Goal: Transaction & Acquisition: Purchase product/service

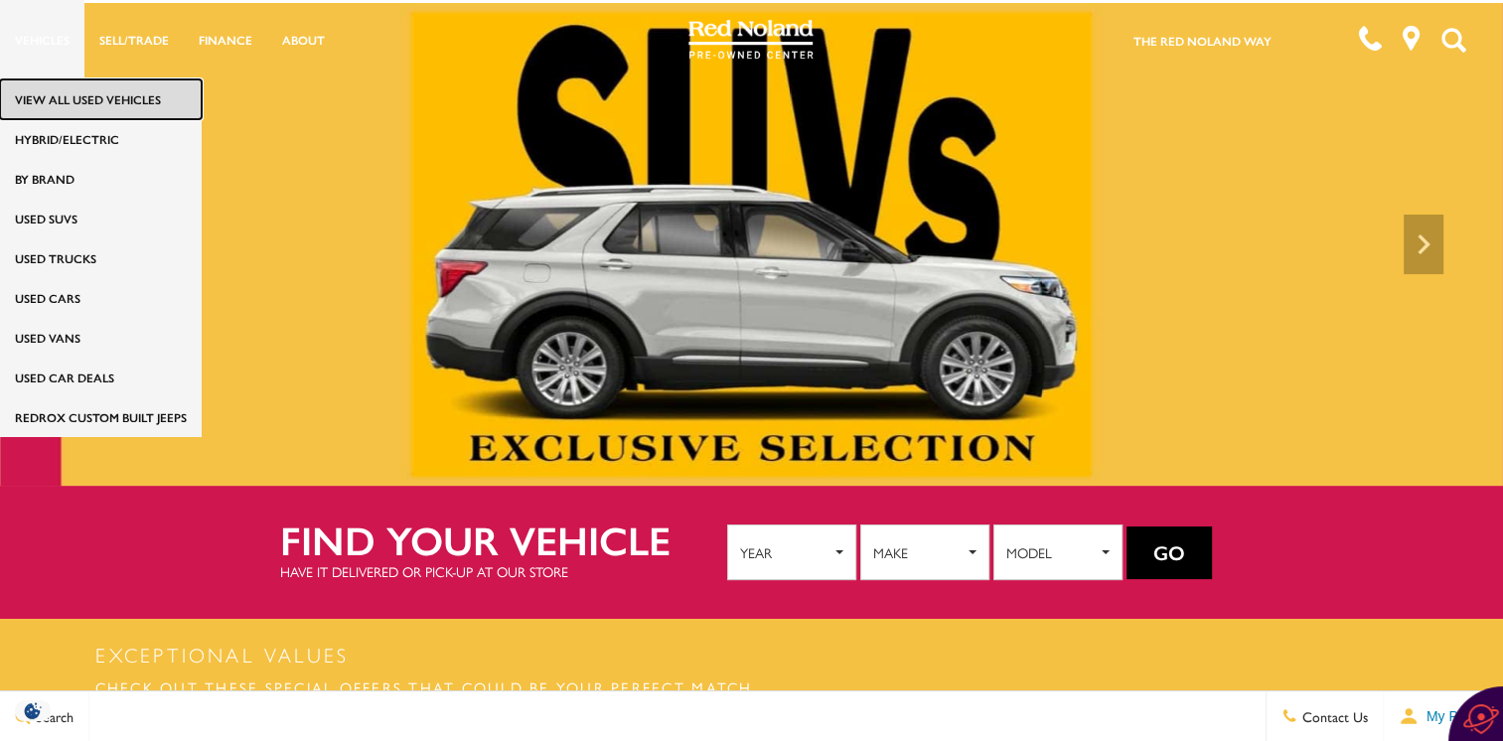
click at [60, 98] on link "View All Used Vehicles" at bounding box center [101, 99] width 202 height 40
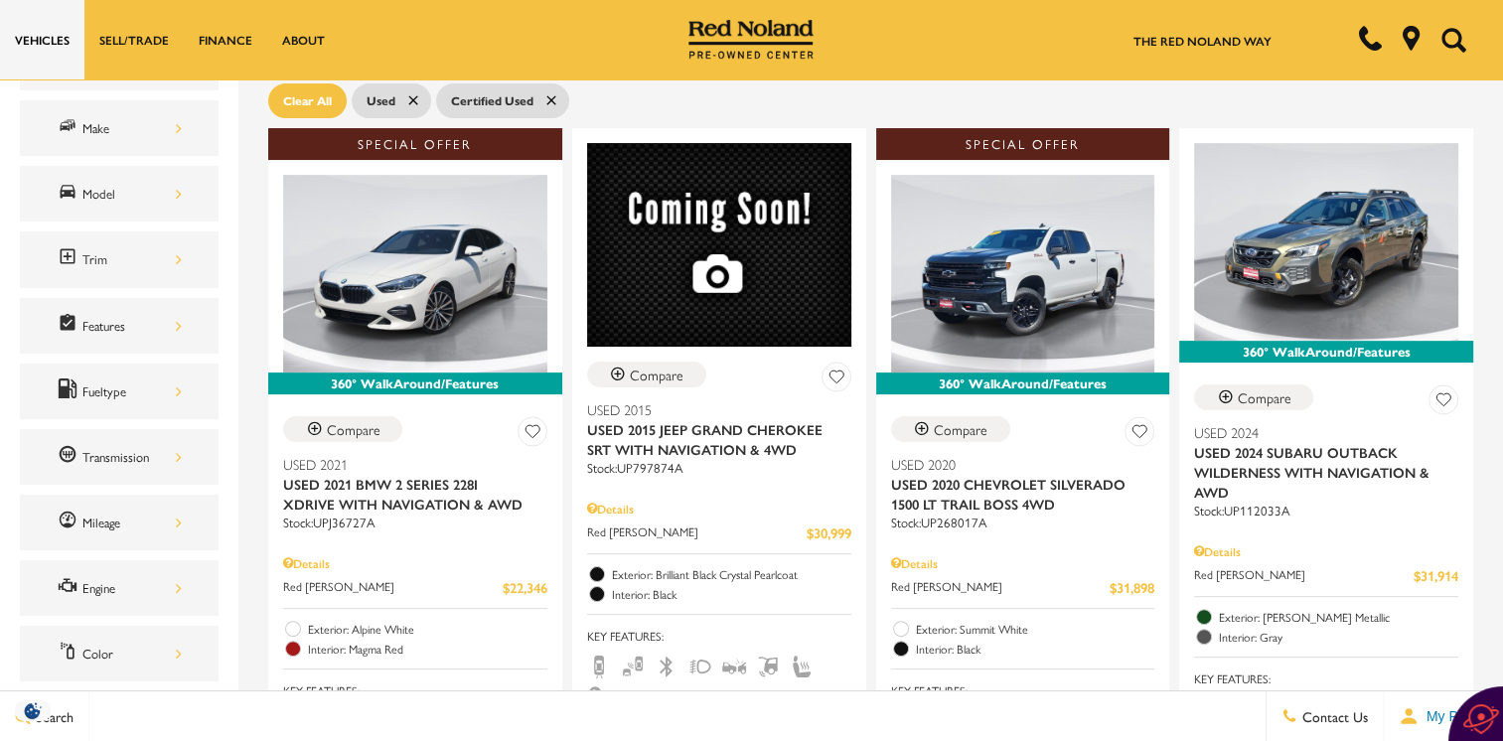
scroll to position [378, 0]
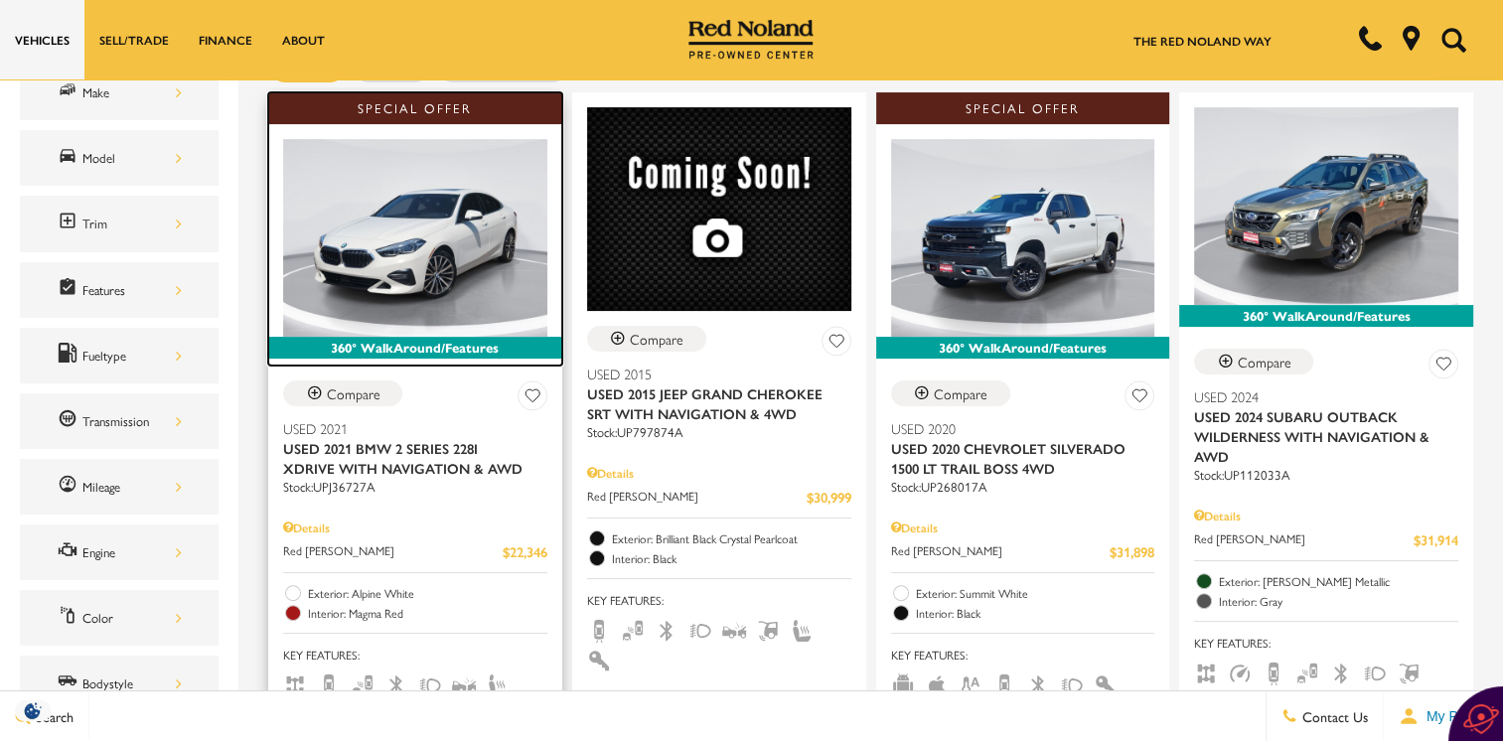
click at [441, 193] on img at bounding box center [415, 238] width 264 height 198
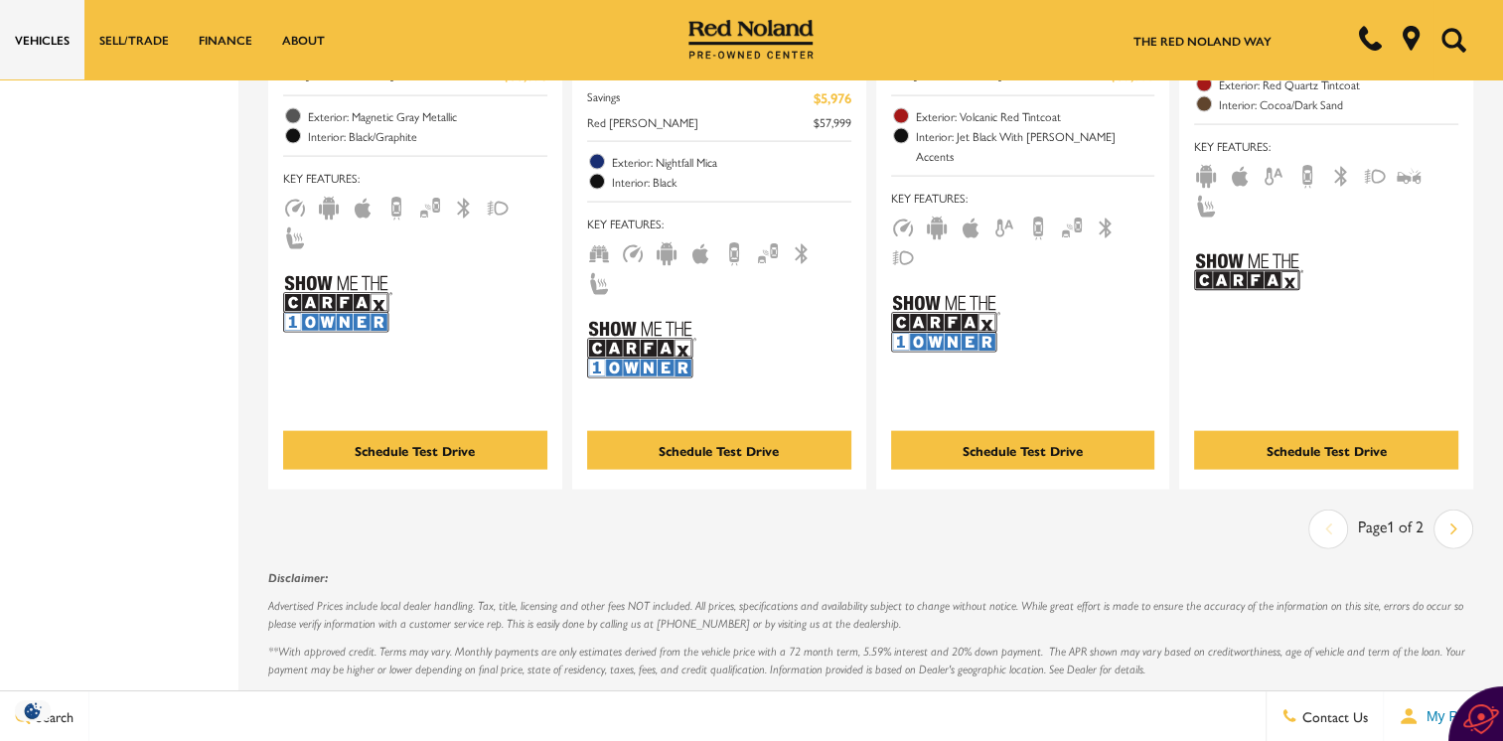
scroll to position [4423, 0]
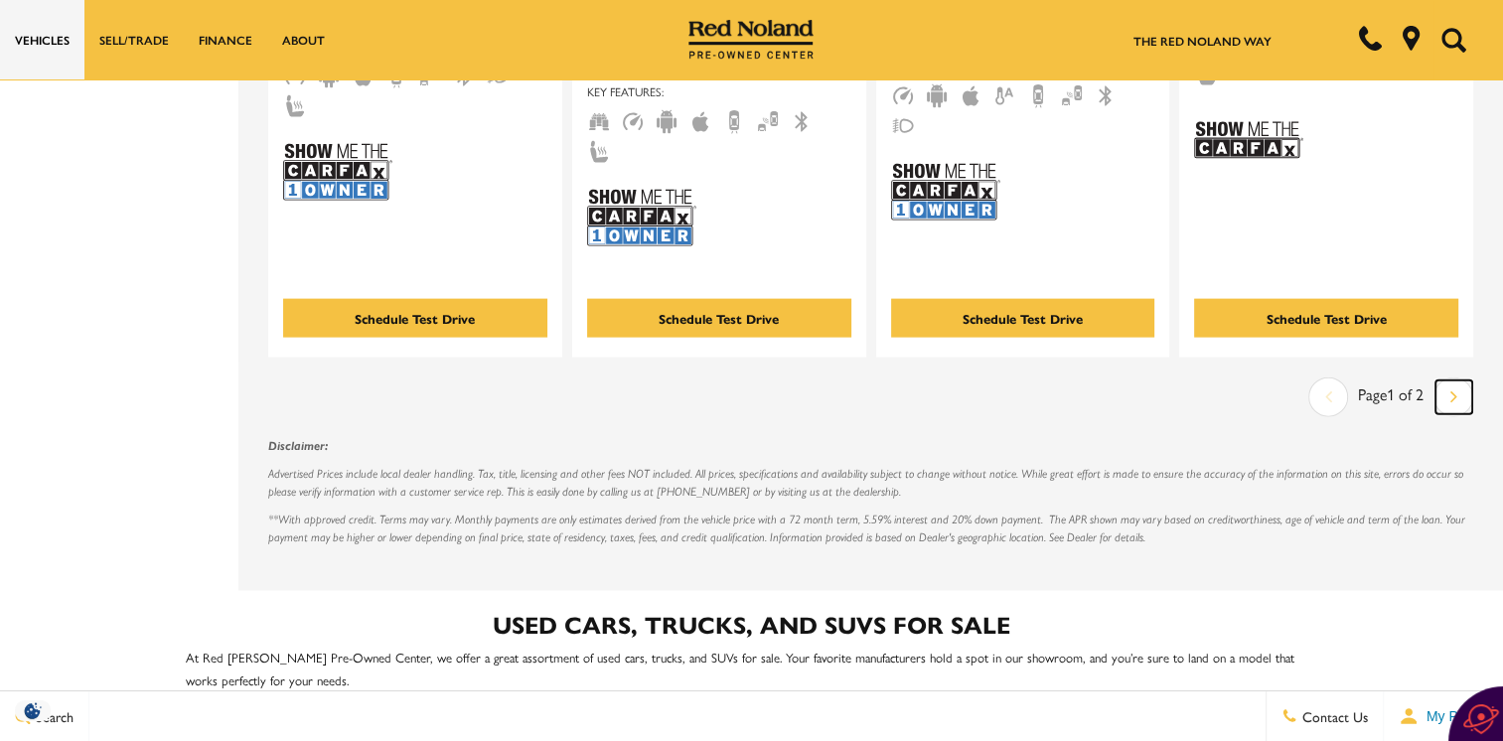
click at [1457, 380] on icon "next page" at bounding box center [1453, 396] width 7 height 32
